Goal: Information Seeking & Learning: Learn about a topic

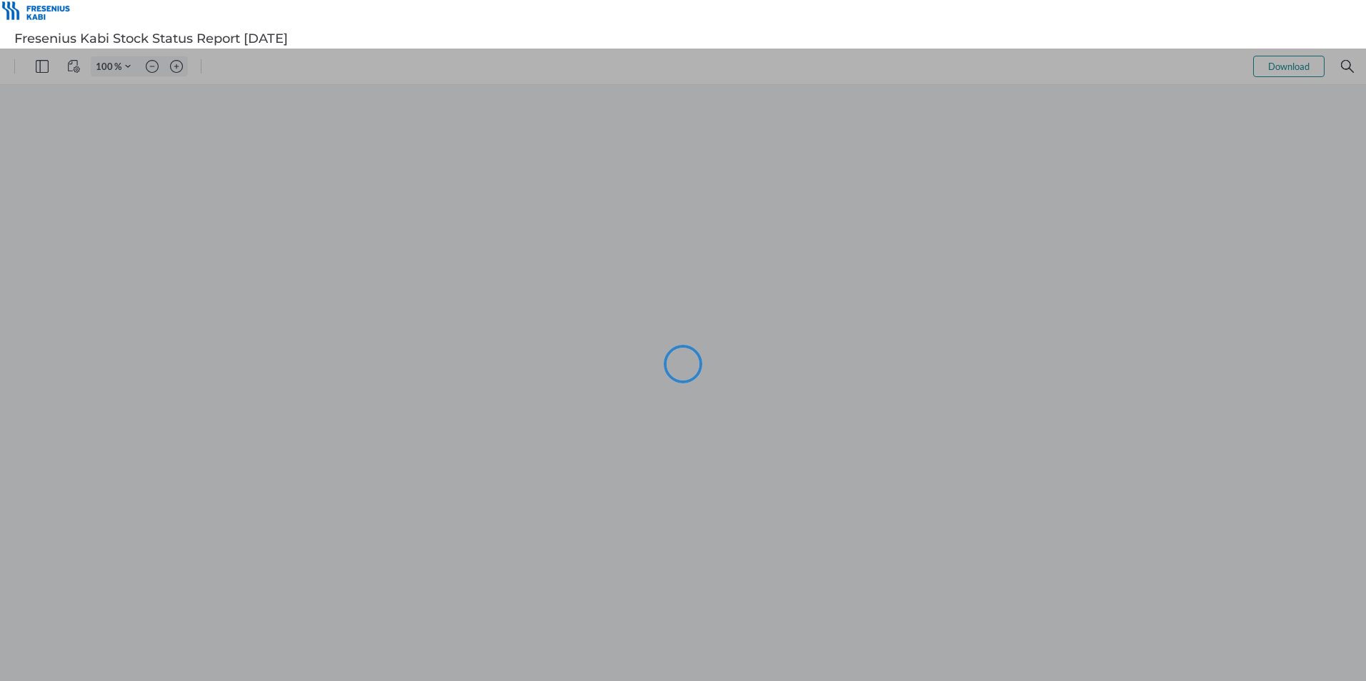
type input "97"
type input "105"
